Goal: Task Accomplishment & Management: Complete application form

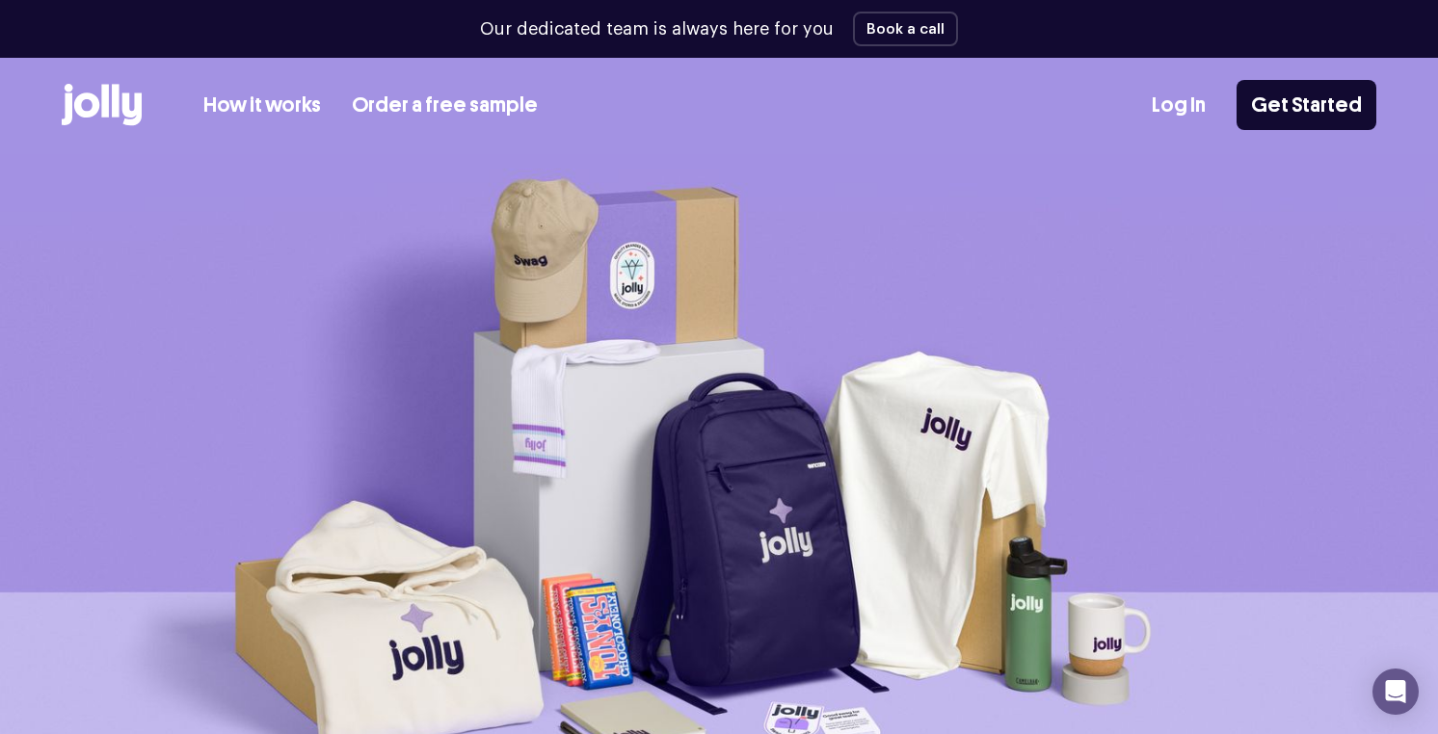
click at [236, 106] on link "How it works" at bounding box center [262, 106] width 118 height 32
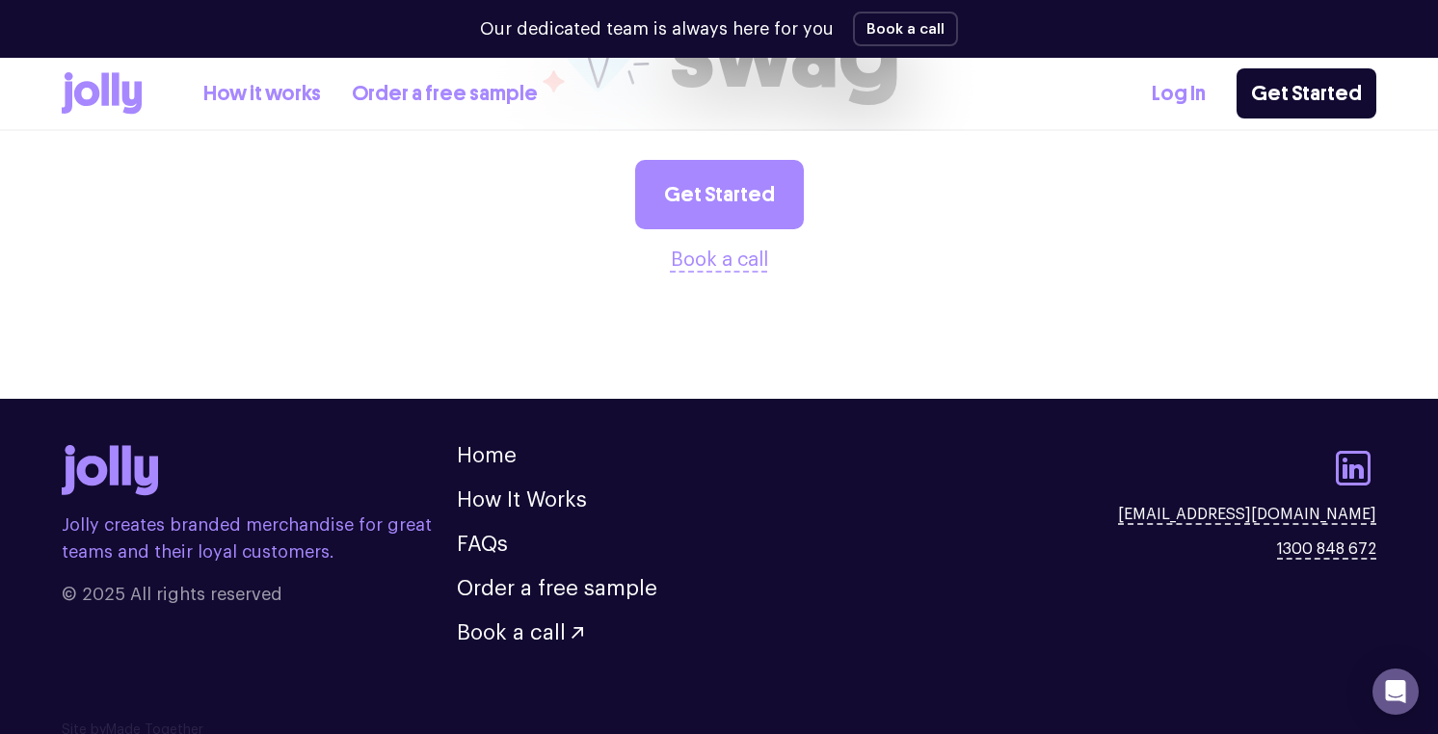
scroll to position [3977, 0]
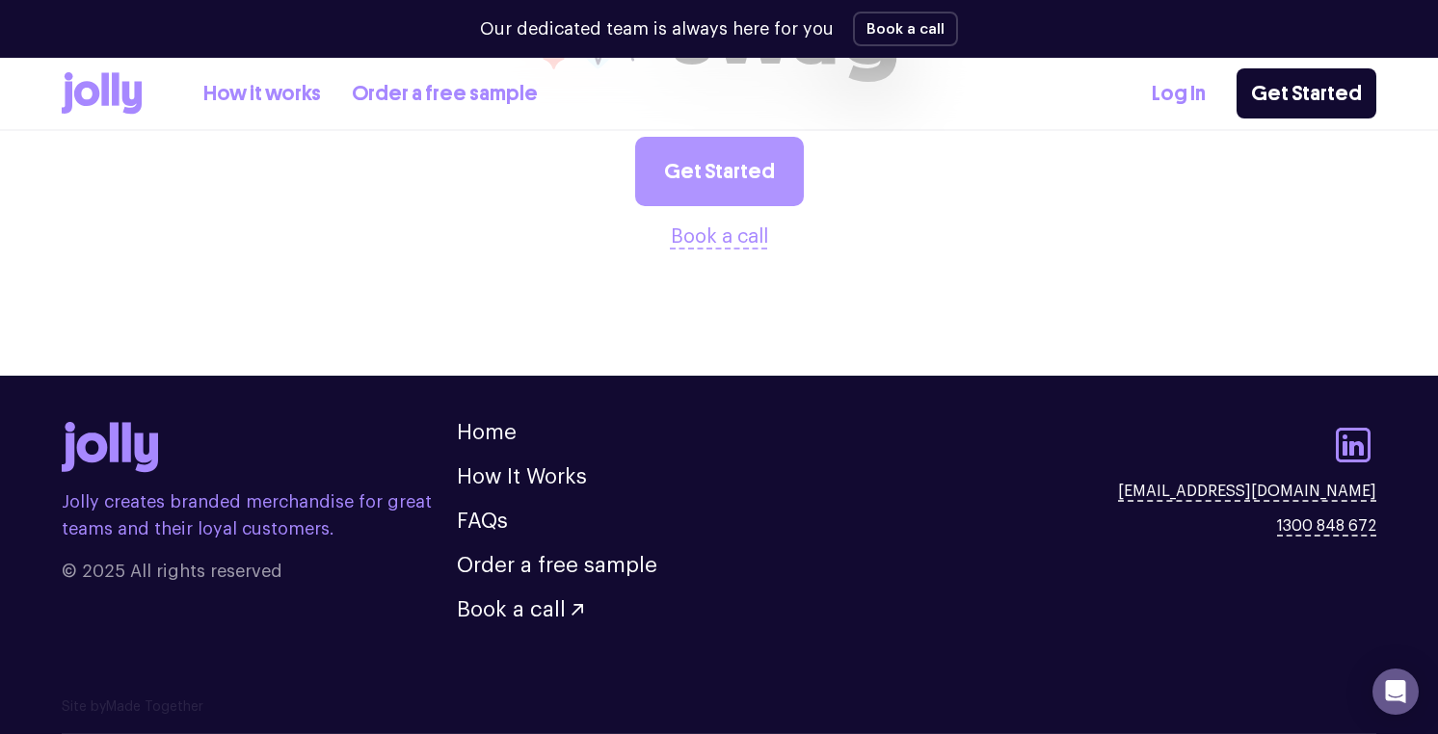
click at [739, 170] on link "Get Started" at bounding box center [719, 171] width 169 height 69
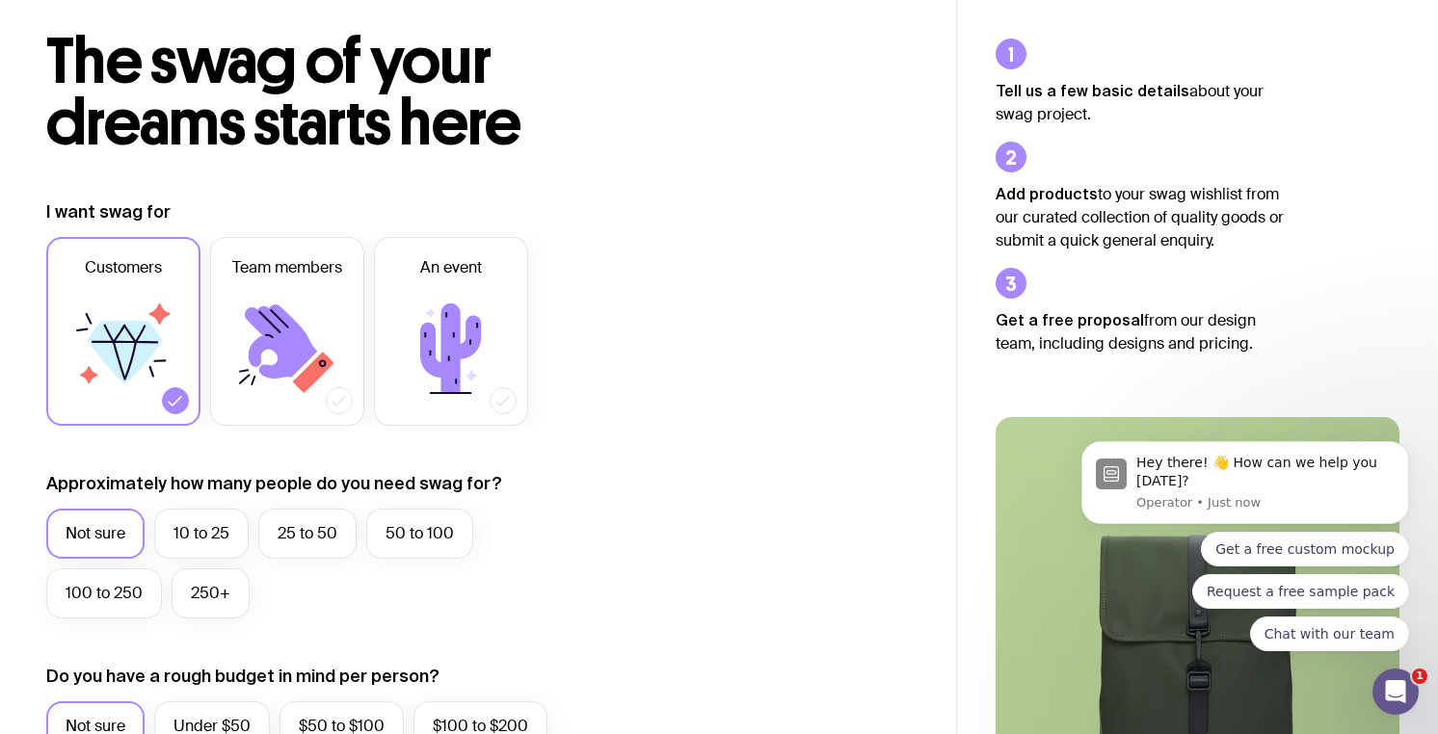
scroll to position [121, 0]
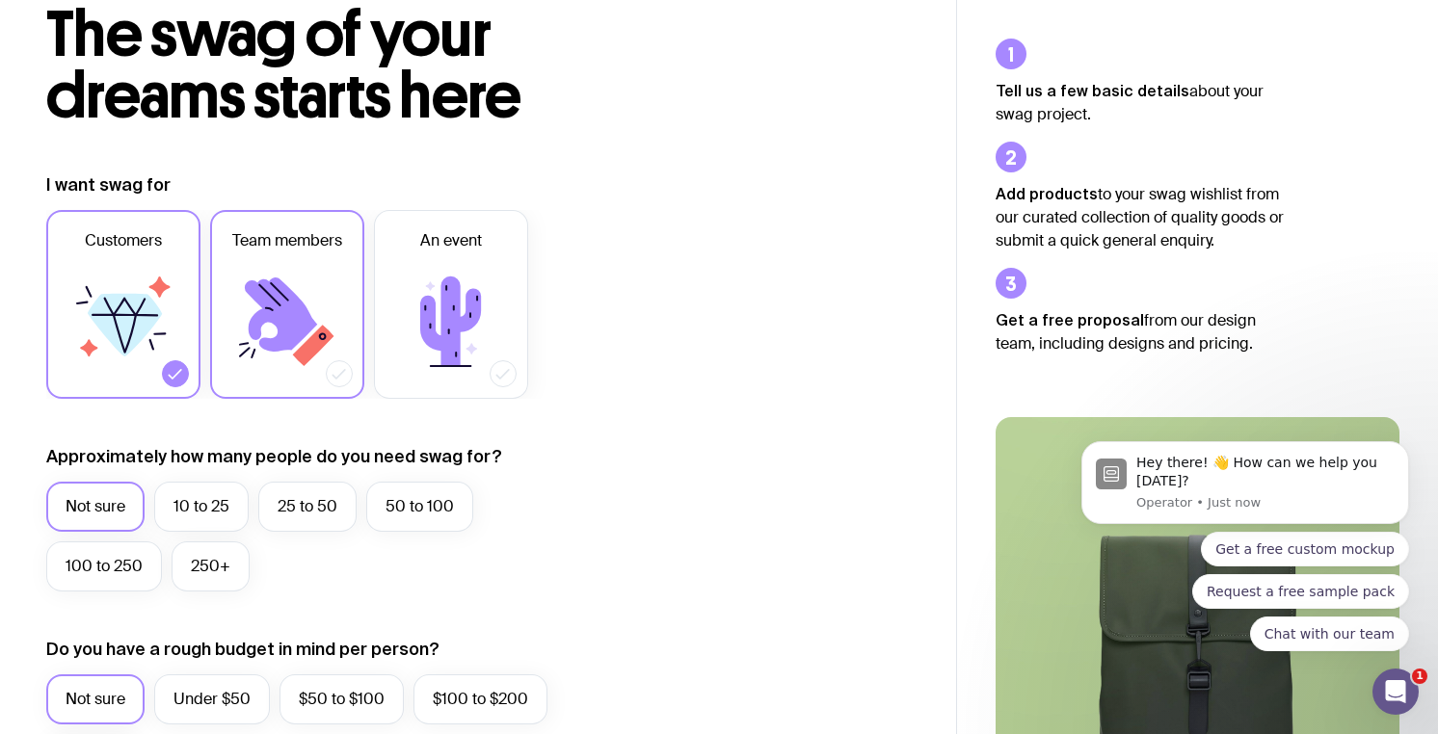
click at [324, 288] on icon at bounding box center [287, 322] width 116 height 116
click at [0, 0] on input "Team members" at bounding box center [0, 0] width 0 height 0
click at [340, 524] on label "25 to 50" at bounding box center [307, 507] width 98 height 50
click at [0, 0] on input "25 to 50" at bounding box center [0, 0] width 0 height 0
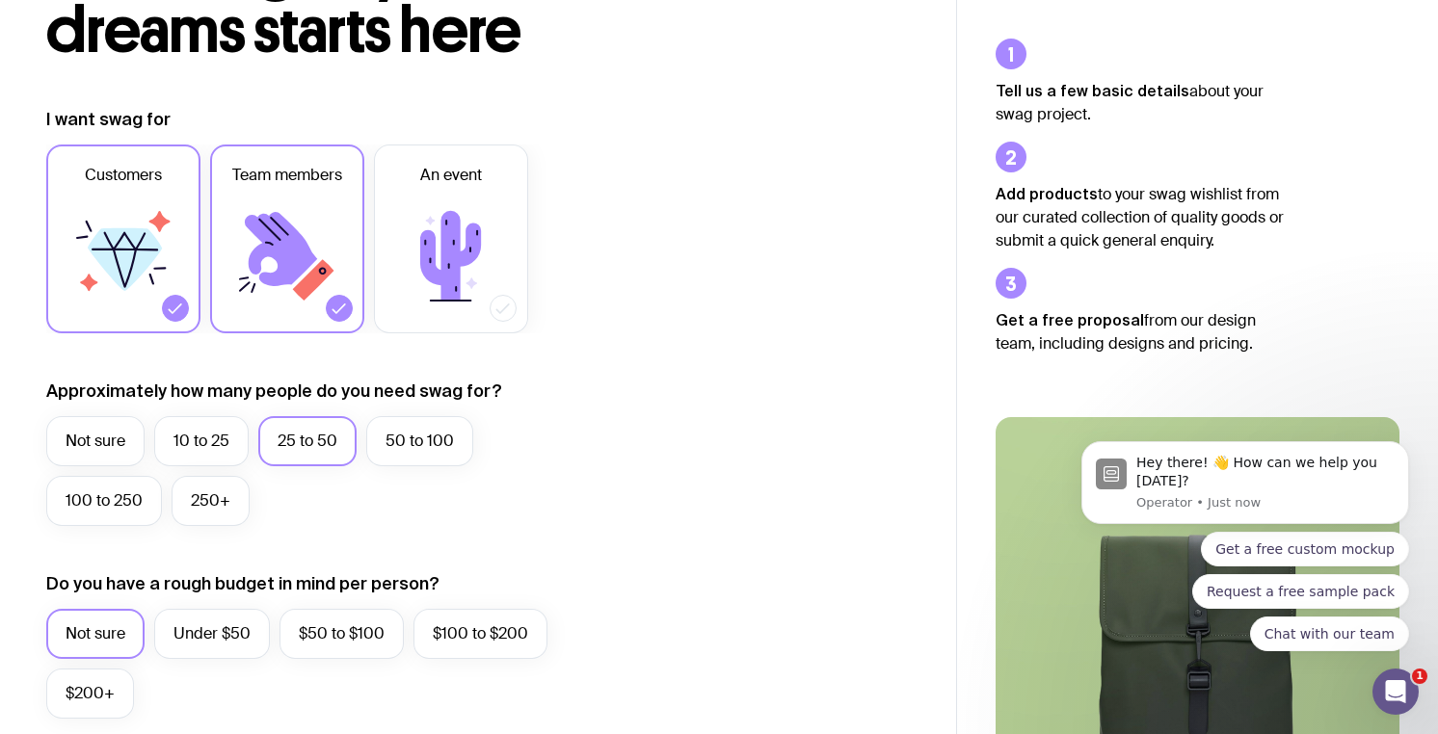
scroll to position [211, 0]
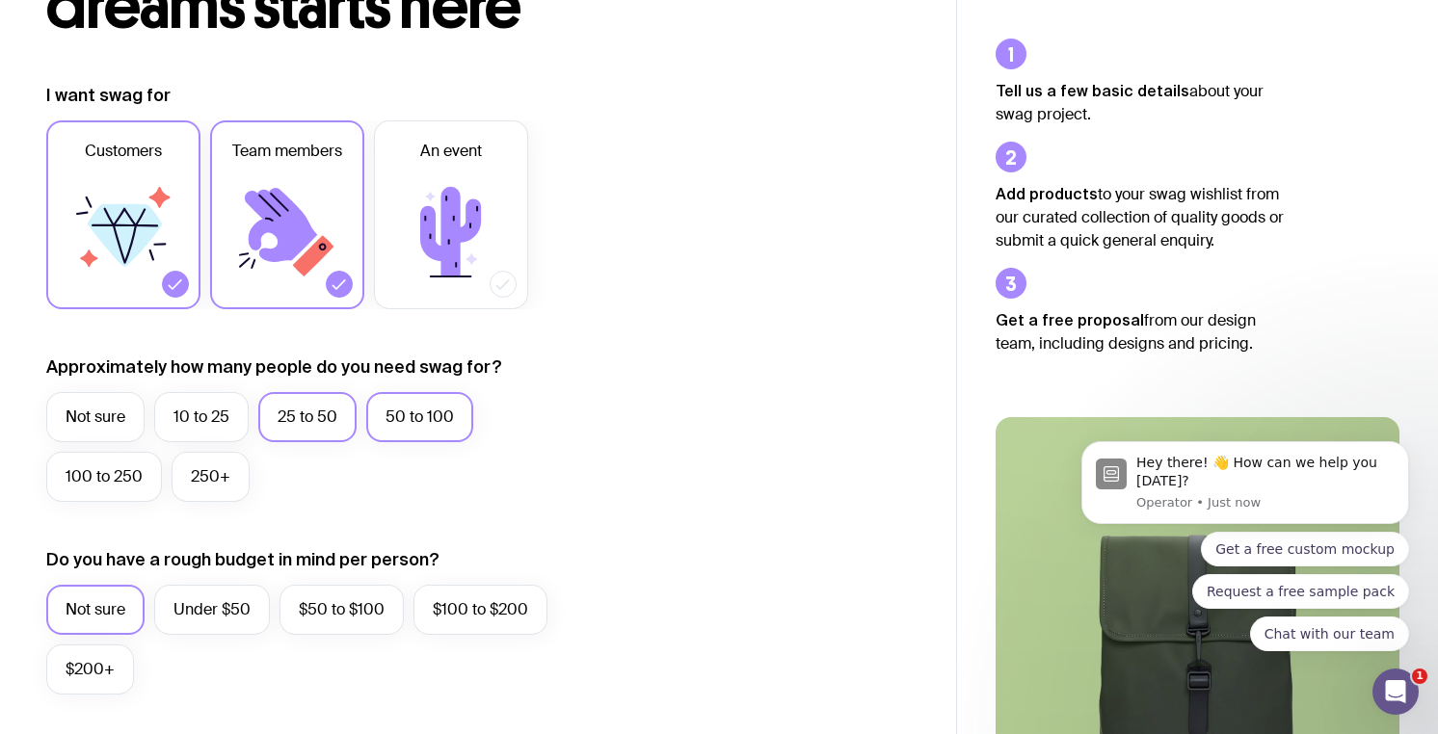
click at [438, 437] on label "50 to 100" at bounding box center [419, 417] width 107 height 50
click at [0, 0] on input "50 to 100" at bounding box center [0, 0] width 0 height 0
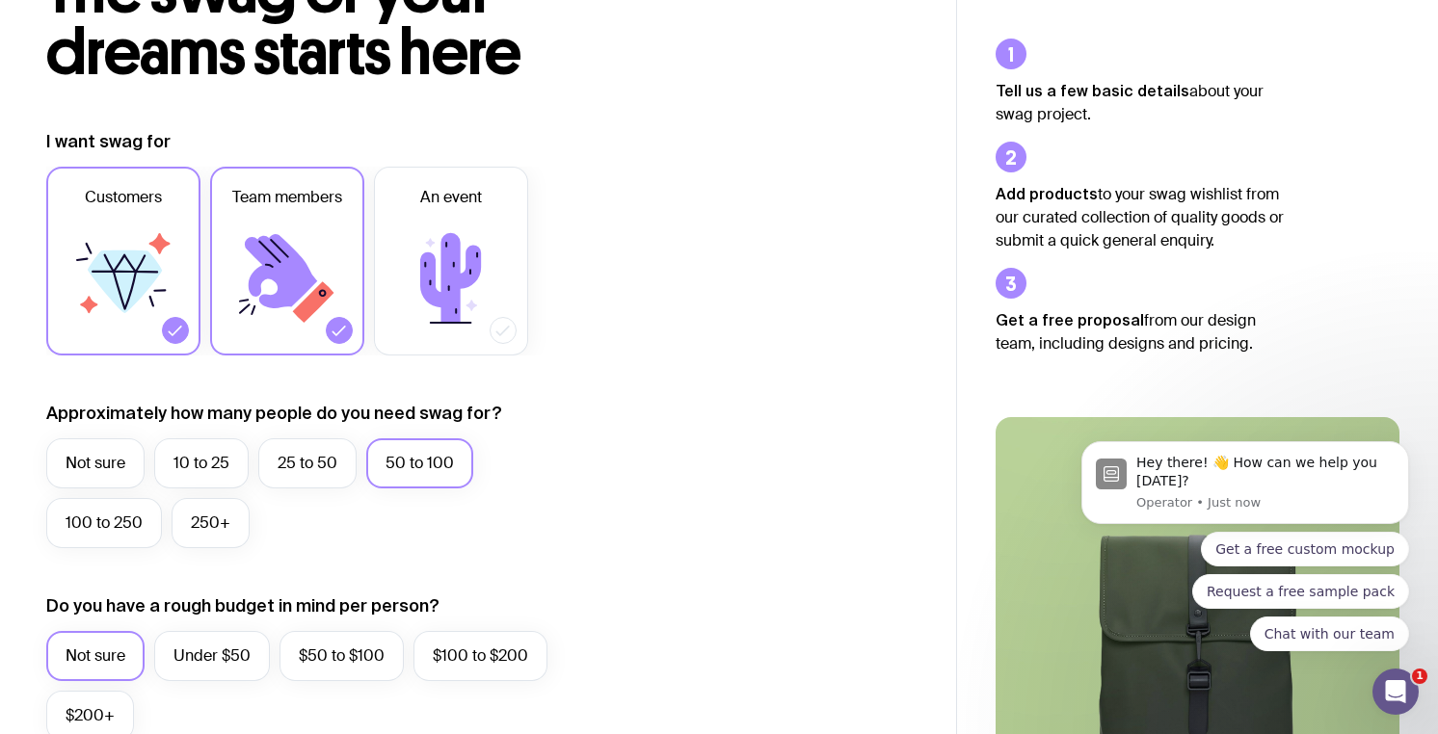
scroll to position [0, 0]
